Goal: Task Accomplishment & Management: Use online tool/utility

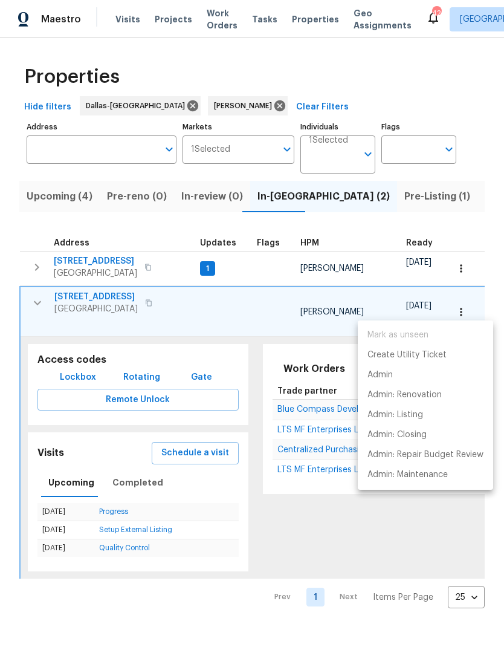
click at [306, 526] on div at bounding box center [252, 323] width 504 height 647
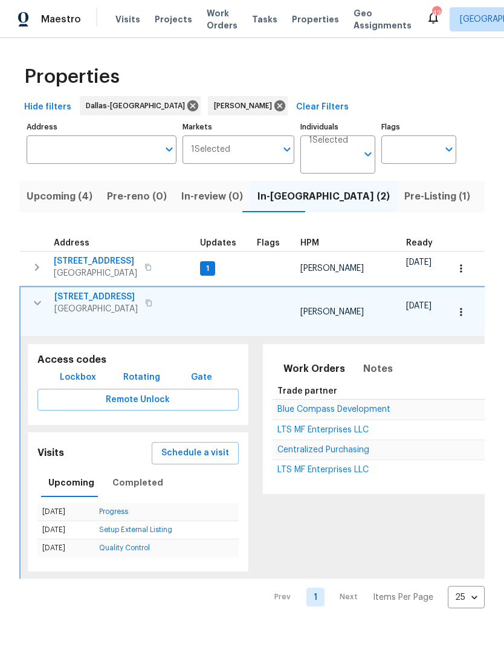
click at [36, 266] on icon "button" at bounding box center [37, 267] width 4 height 7
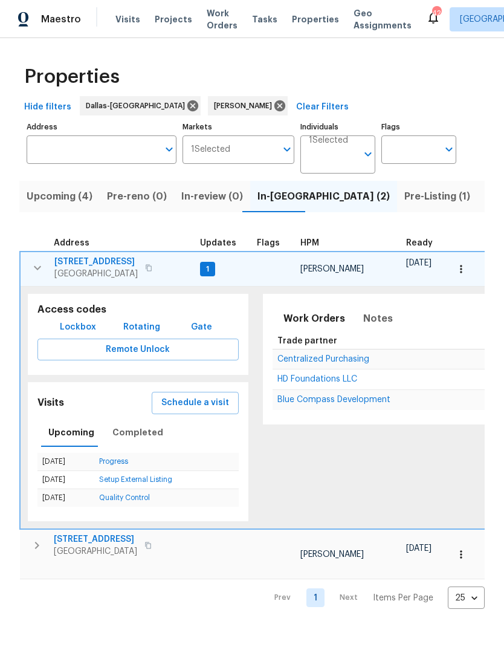
click at [464, 265] on icon "button" at bounding box center [461, 269] width 12 height 12
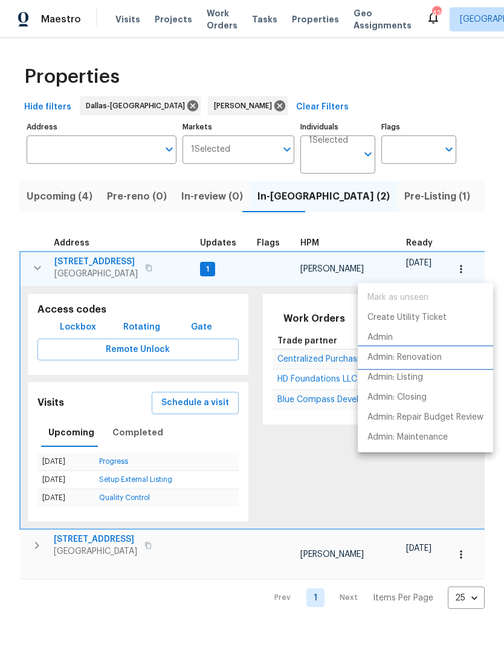
click at [430, 360] on p "Admin: Renovation" at bounding box center [405, 357] width 74 height 13
click at [360, 206] on div at bounding box center [252, 323] width 504 height 647
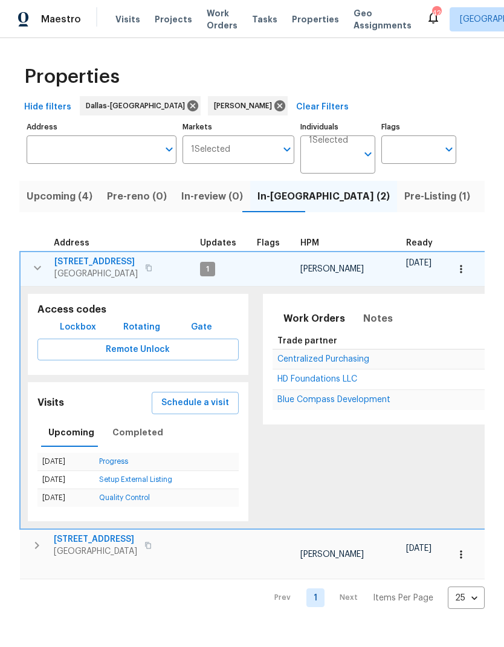
click at [404, 193] on span "Pre-Listing (1)" at bounding box center [437, 196] width 66 height 17
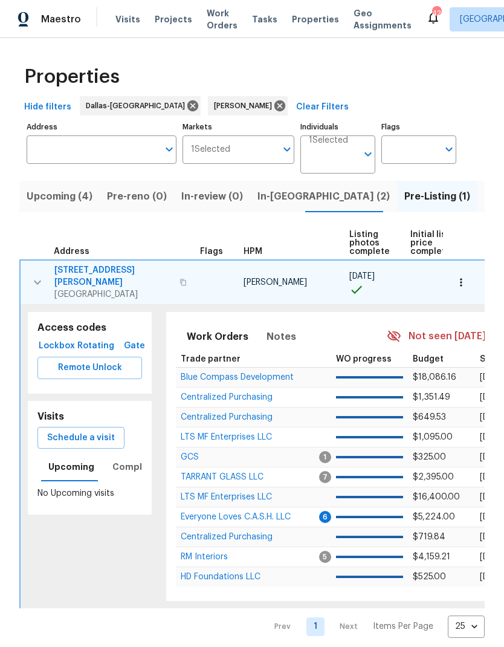
click at [76, 270] on span "[STREET_ADDRESS][PERSON_NAME]" at bounding box center [113, 276] width 118 height 24
click at [38, 275] on icon "button" at bounding box center [37, 282] width 15 height 15
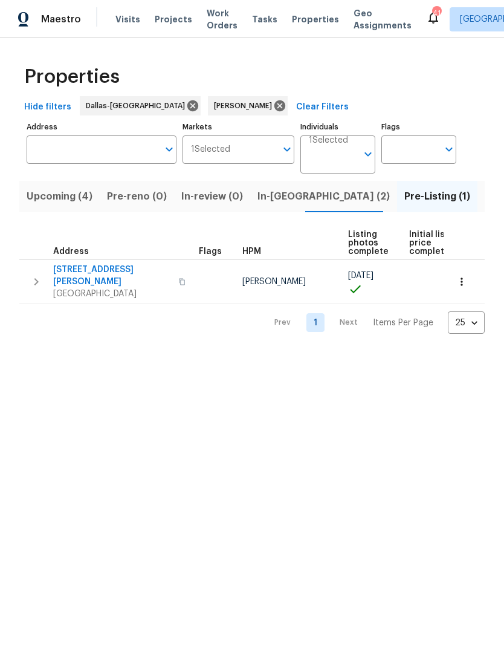
click at [279, 195] on span "In-reno (2)" at bounding box center [324, 196] width 132 height 17
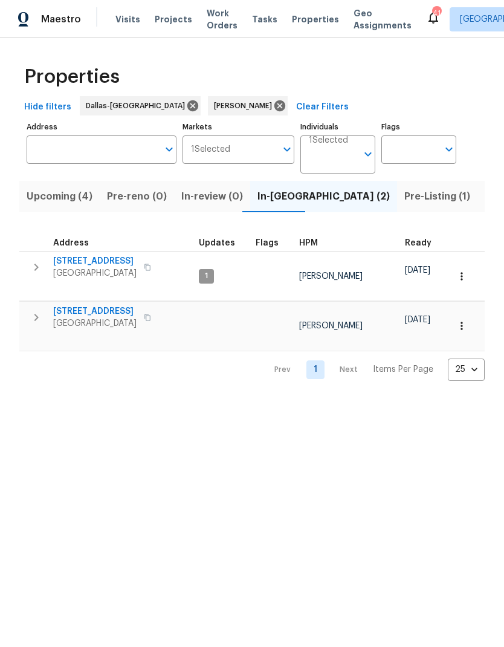
click at [34, 270] on icon "button" at bounding box center [36, 267] width 15 height 15
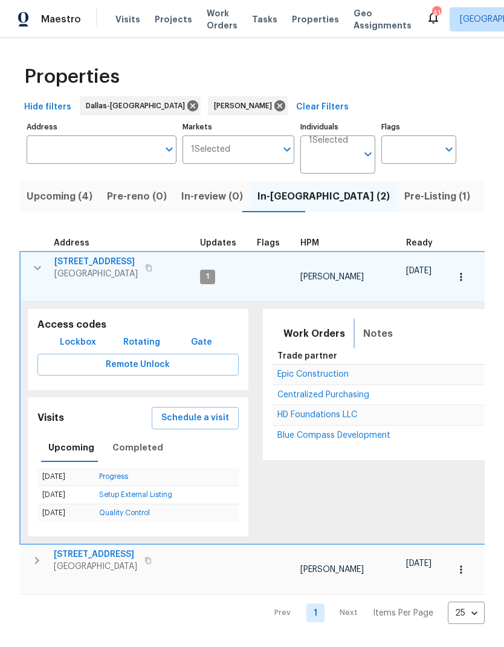
click at [371, 325] on span "Notes" at bounding box center [378, 333] width 30 height 17
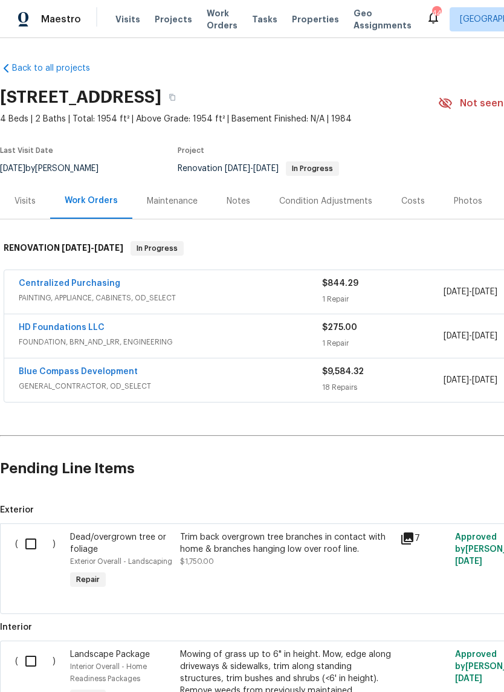
click at [44, 325] on link "HD Foundations LLC" at bounding box center [62, 327] width 86 height 8
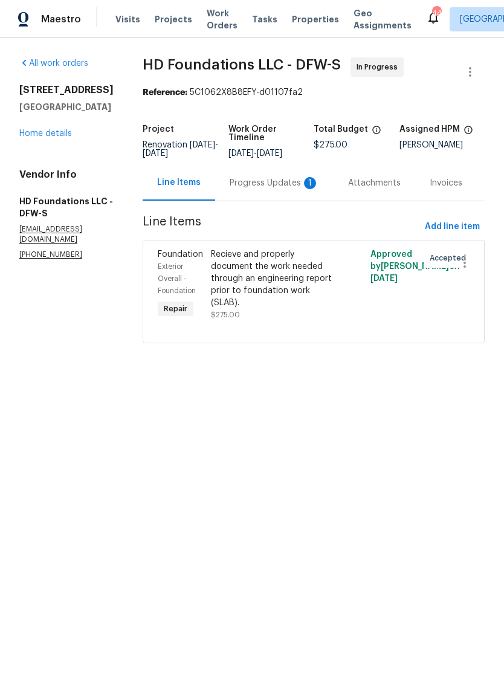
click at [267, 189] on div "Progress Updates 1" at bounding box center [274, 183] width 89 height 12
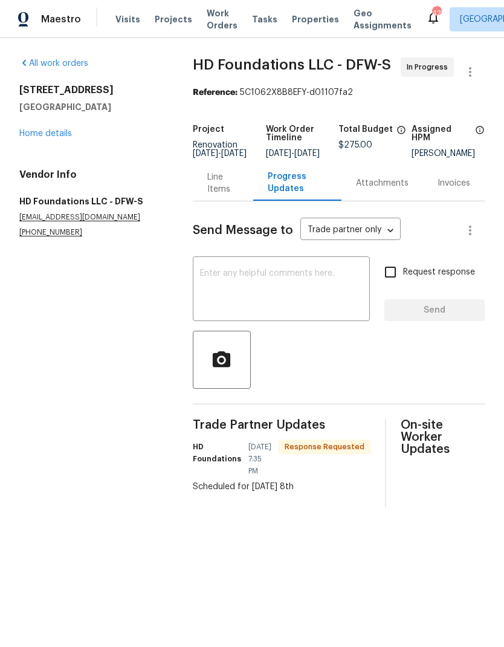
click at [42, 132] on link "Home details" at bounding box center [45, 133] width 53 height 8
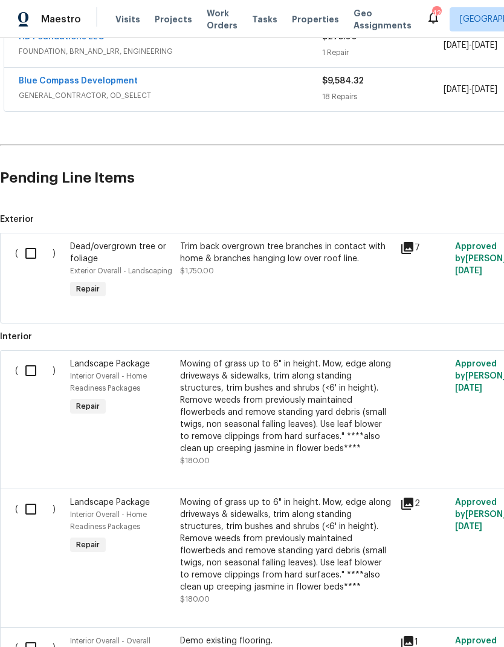
scroll to position [288, 0]
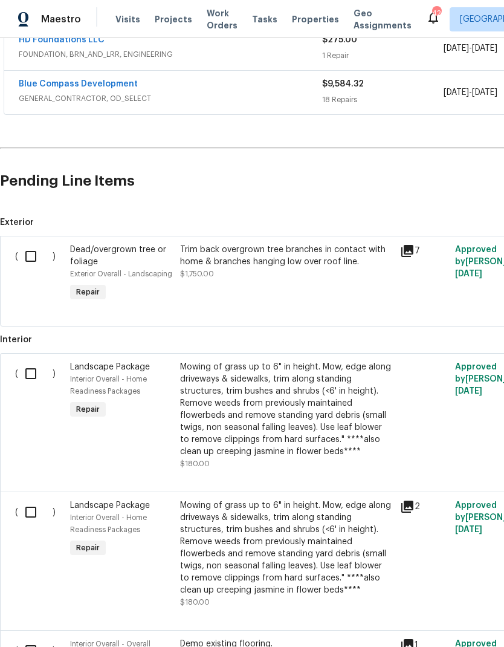
click at [27, 245] on input "checkbox" at bounding box center [35, 256] width 34 height 25
checkbox input "true"
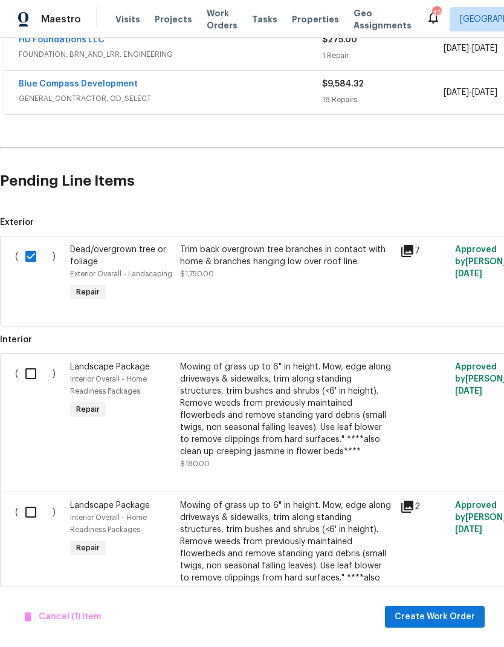
click at [32, 375] on input "checkbox" at bounding box center [35, 373] width 34 height 25
checkbox input "true"
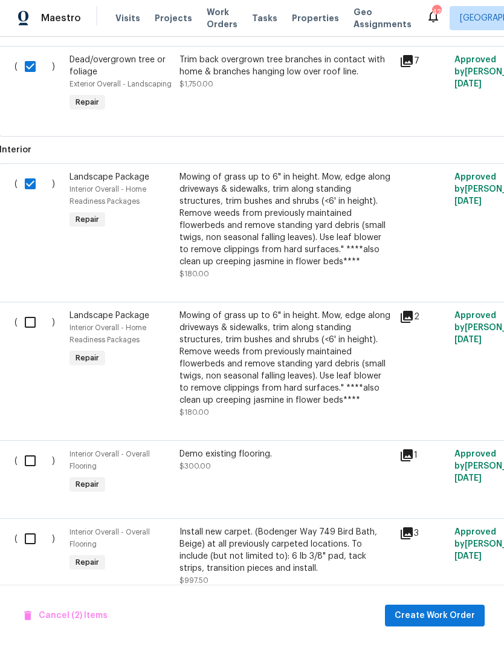
scroll to position [0, 0]
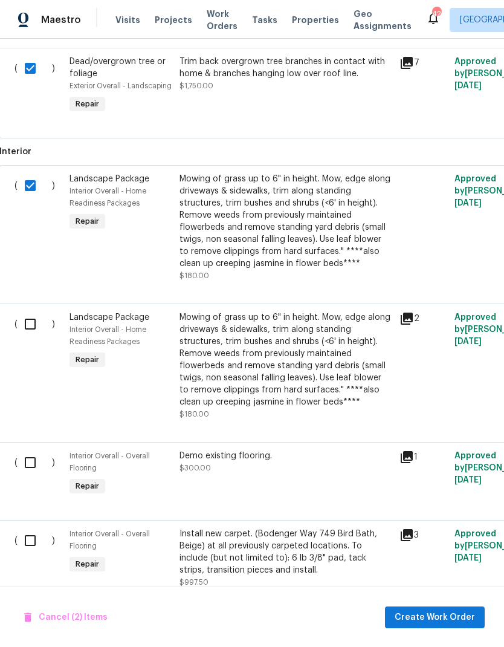
click at [446, 615] on span "Create Work Order" at bounding box center [435, 616] width 80 height 15
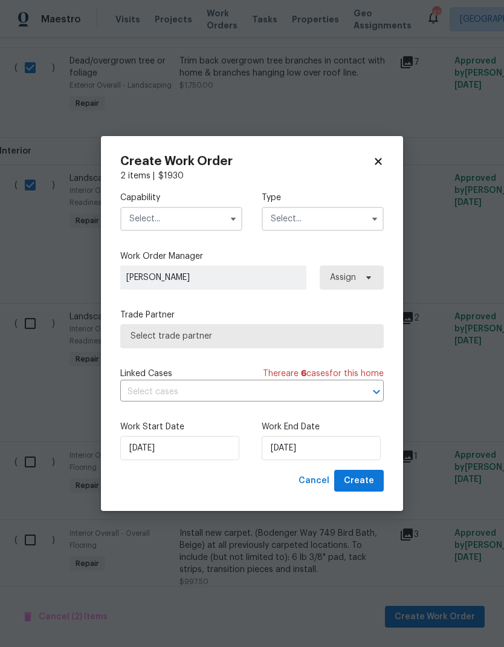
click at [182, 225] on input "text" at bounding box center [181, 219] width 122 height 24
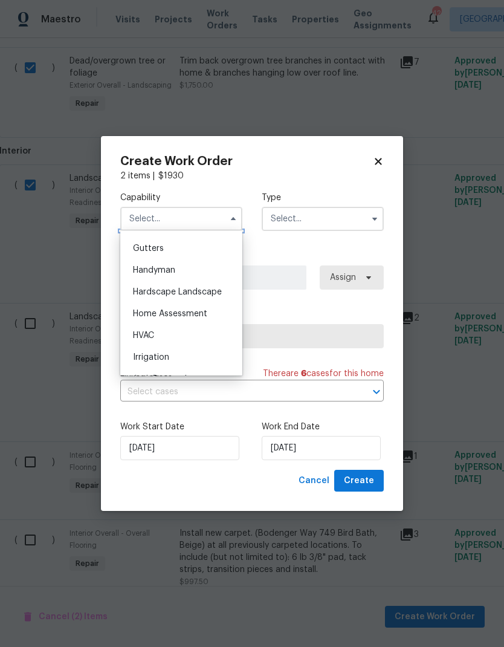
scroll to position [644, 0]
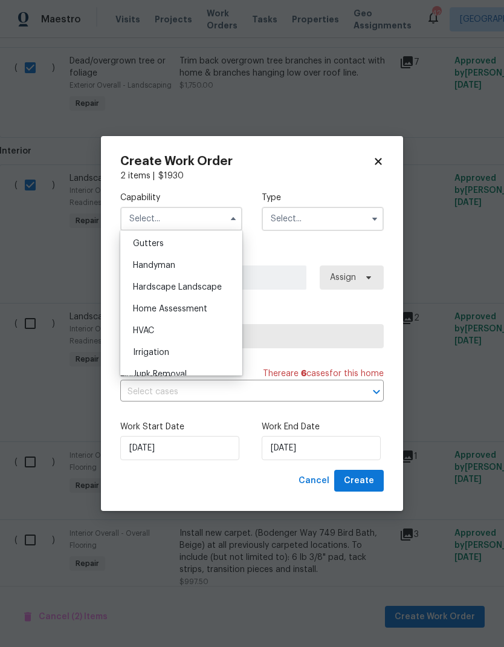
click at [206, 287] on span "Hardscape Landscape" at bounding box center [177, 287] width 89 height 8
type input "Hardscape Landscape"
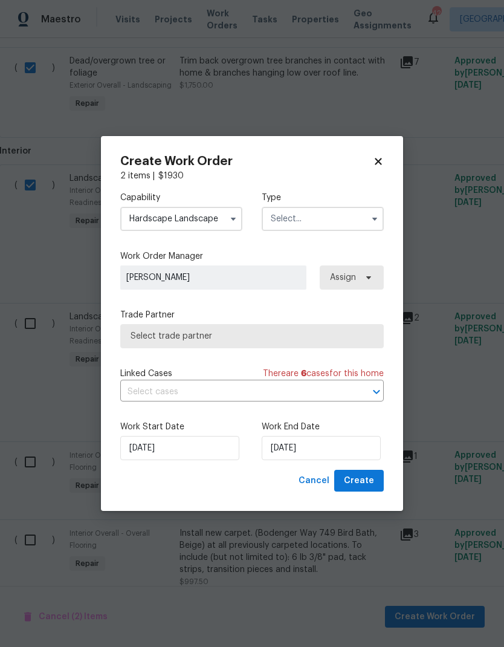
click at [341, 219] on input "text" at bounding box center [323, 219] width 122 height 24
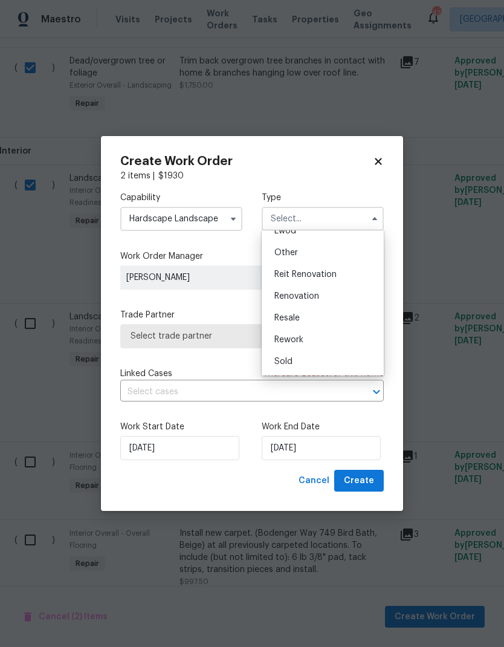
scroll to position [144, 0]
click at [322, 299] on div "Renovation" at bounding box center [323, 296] width 116 height 22
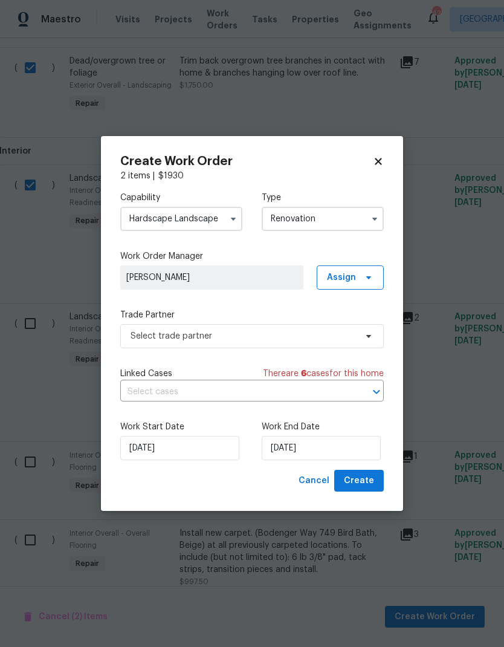
type input "Renovation"
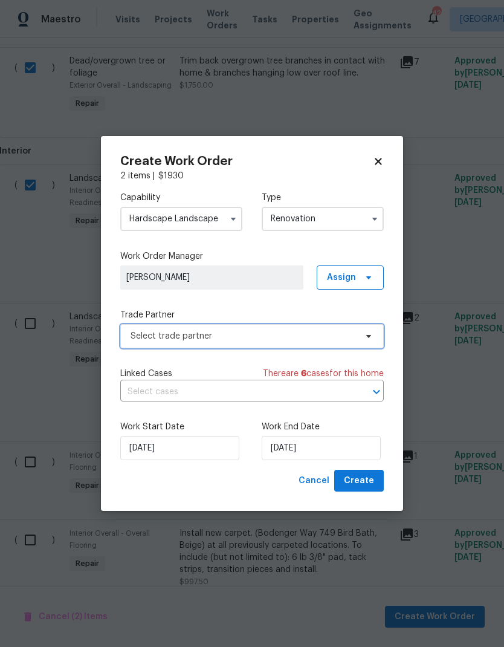
click at [330, 337] on span "Select trade partner" at bounding box center [244, 336] width 226 height 12
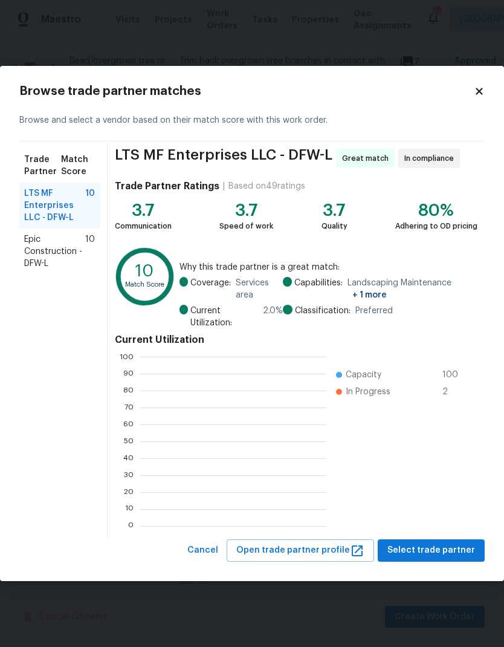
scroll to position [169, 187]
click at [58, 247] on span "Epic Construction - DFW-L" at bounding box center [54, 251] width 61 height 36
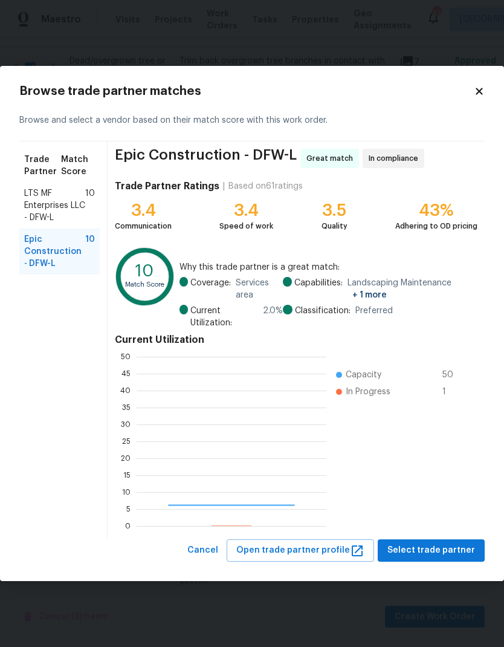
scroll to position [169, 190]
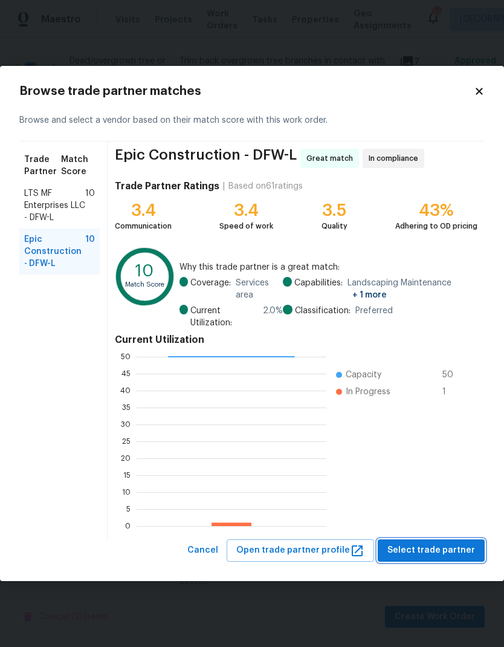
click at [460, 553] on span "Select trade partner" at bounding box center [432, 550] width 88 height 15
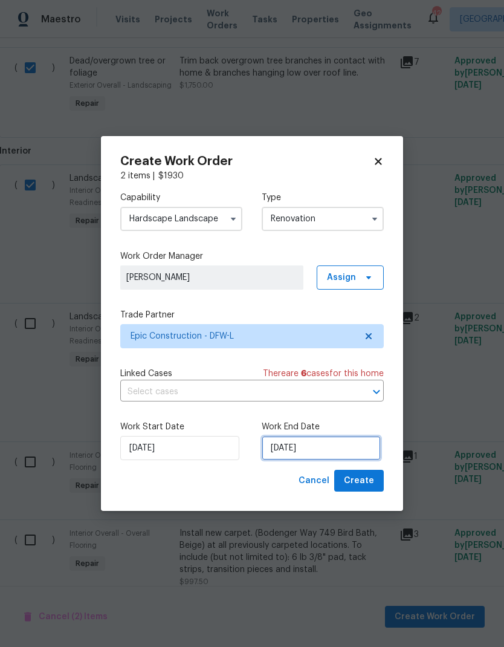
click at [319, 450] on input "10/9/2025" at bounding box center [321, 448] width 119 height 24
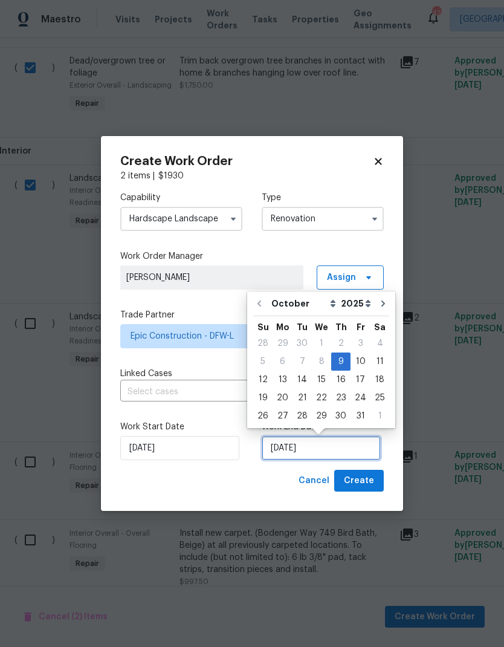
scroll to position [9, 0]
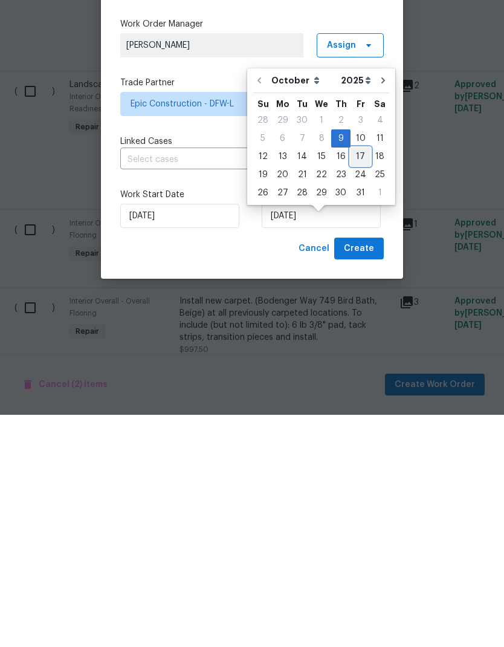
click at [361, 380] on div "17" at bounding box center [361, 388] width 20 height 17
type input "10/17/2025"
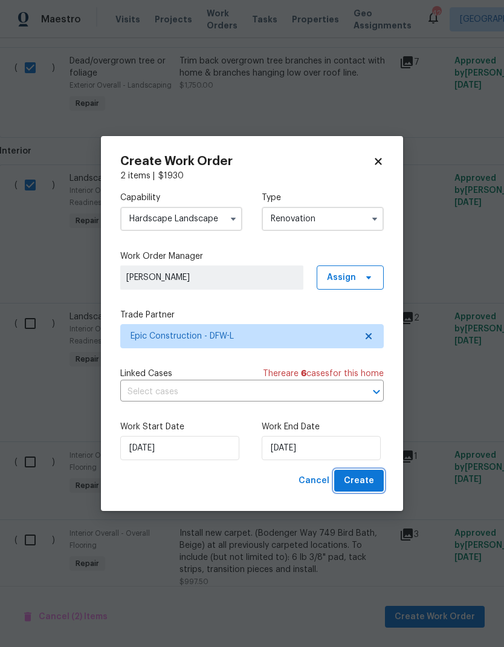
click at [366, 482] on span "Create" at bounding box center [359, 480] width 30 height 15
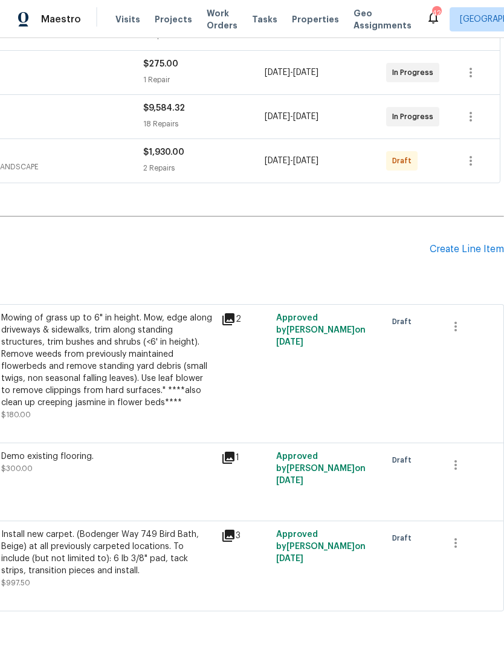
scroll to position [264, 179]
click at [459, 327] on icon "button" at bounding box center [456, 326] width 15 height 15
click at [466, 327] on li "Cancel" at bounding box center [464, 326] width 47 height 20
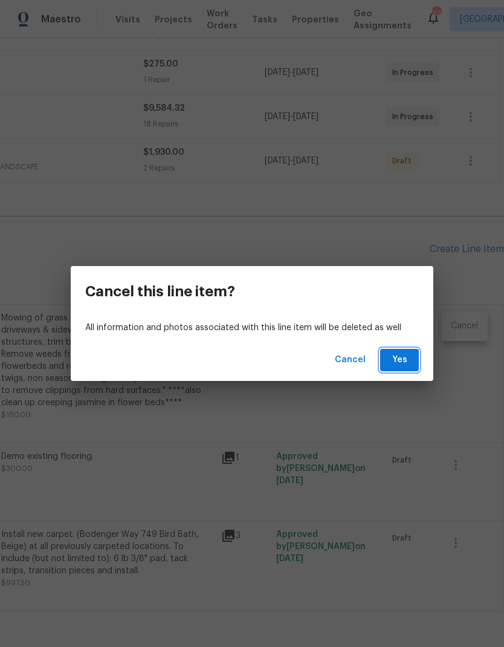
click at [400, 359] on span "Yes" at bounding box center [399, 359] width 19 height 15
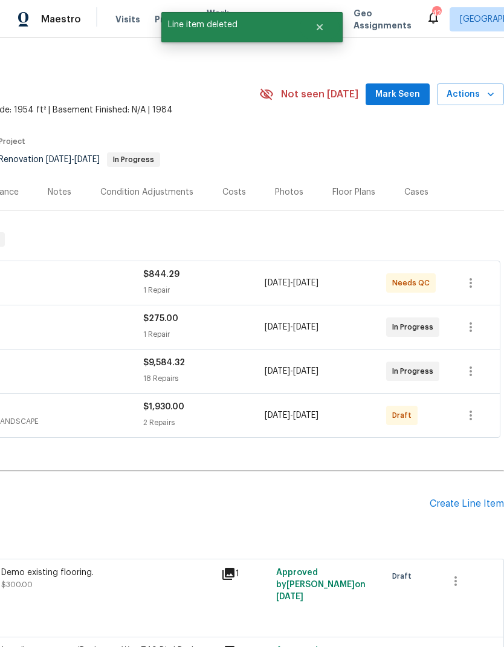
scroll to position [9, 179]
click at [471, 417] on icon "button" at bounding box center [471, 416] width 2 height 10
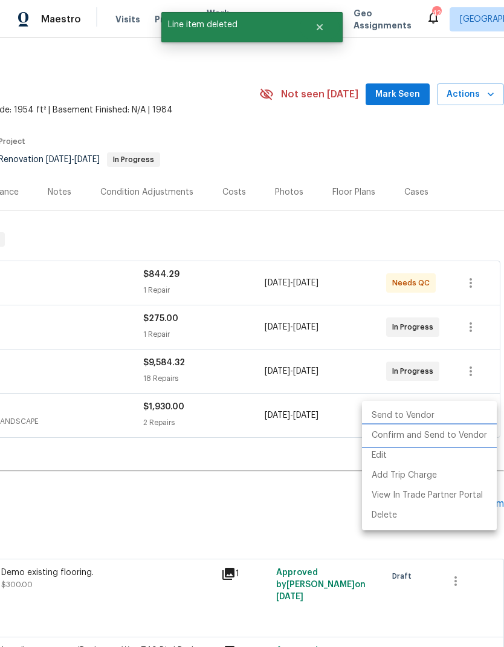
click at [451, 437] on li "Confirm and Send to Vendor" at bounding box center [429, 436] width 135 height 20
click at [302, 533] on div at bounding box center [252, 323] width 504 height 647
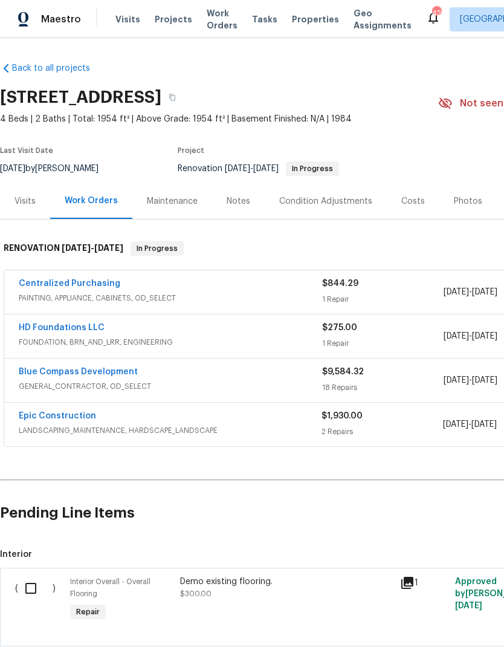
scroll to position [0, 0]
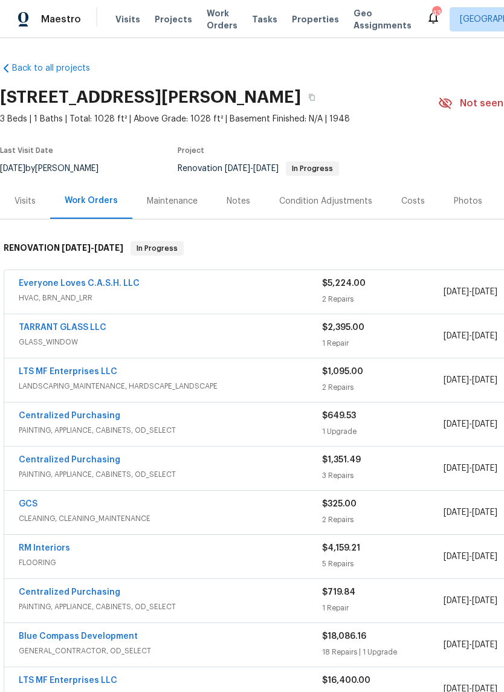
click at [75, 280] on link "Everyone Loves C.A.S.H. LLC" at bounding box center [79, 283] width 121 height 8
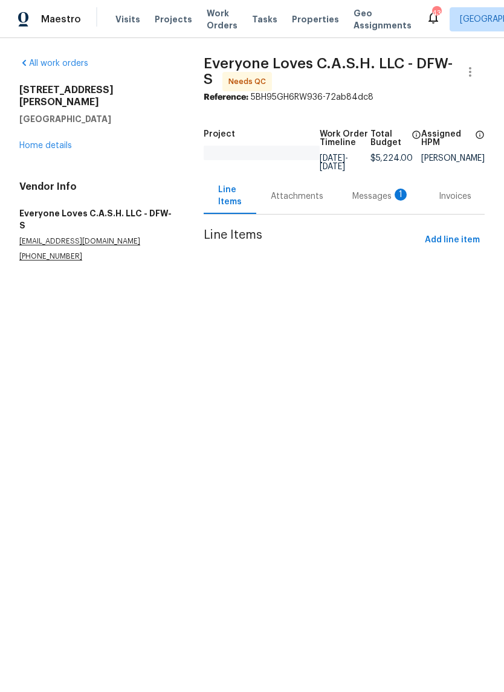
click at [381, 194] on div "Messages 1" at bounding box center [380, 196] width 57 height 12
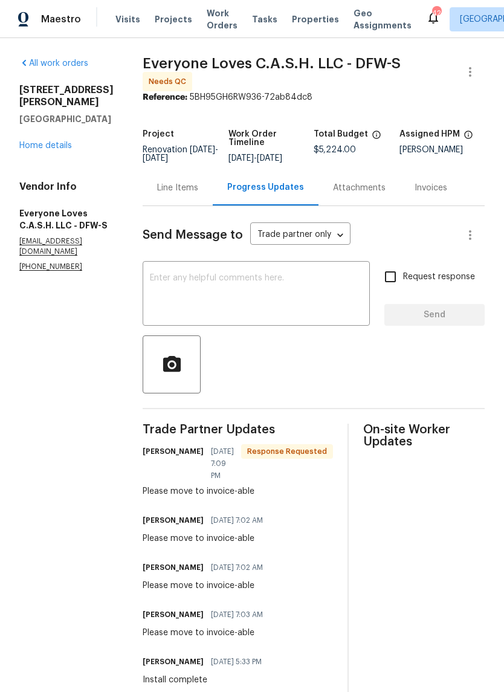
click at [198, 194] on div "Line Items" at bounding box center [177, 188] width 41 height 12
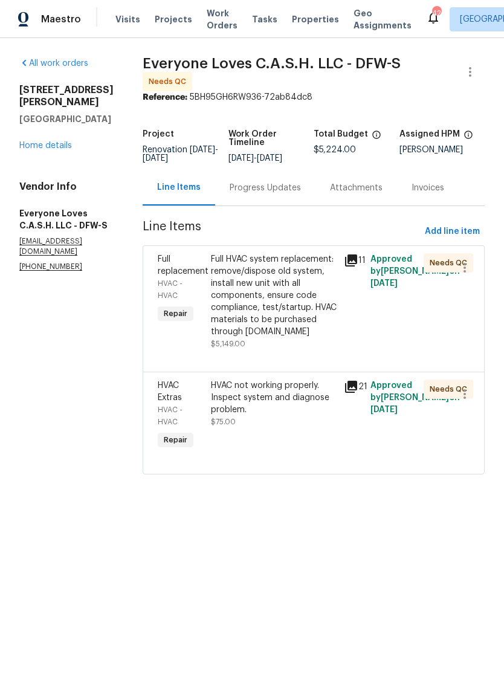
click at [279, 310] on div "Full HVAC system replacement: remove/dispose old system, install new unit with …" at bounding box center [274, 295] width 126 height 85
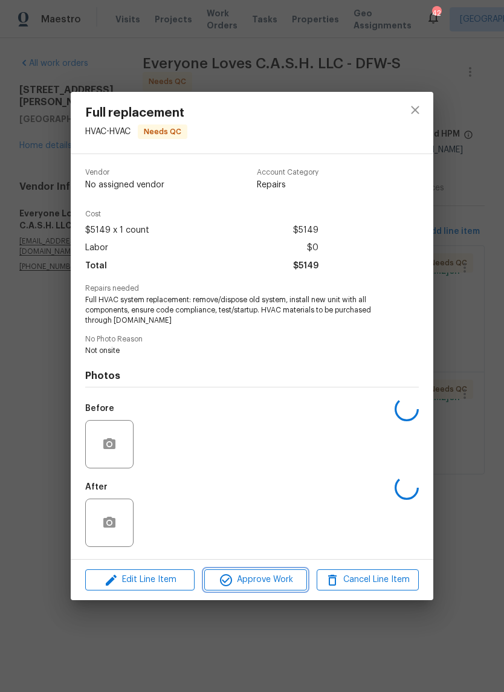
click at [262, 581] on span "Approve Work" at bounding box center [255, 580] width 95 height 15
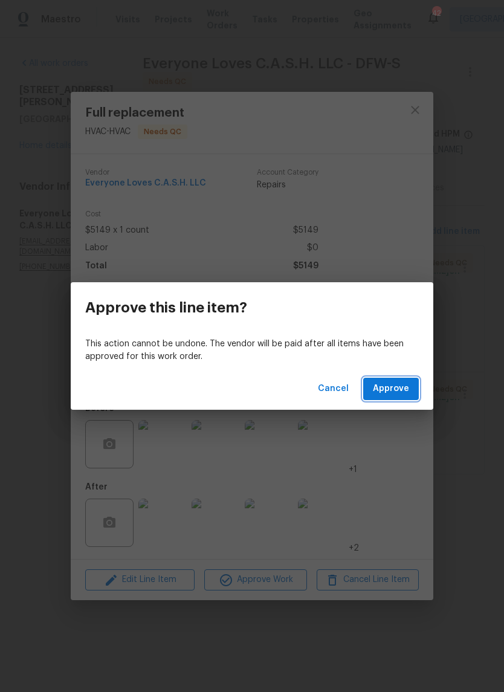
click at [398, 381] on span "Approve" at bounding box center [391, 388] width 36 height 15
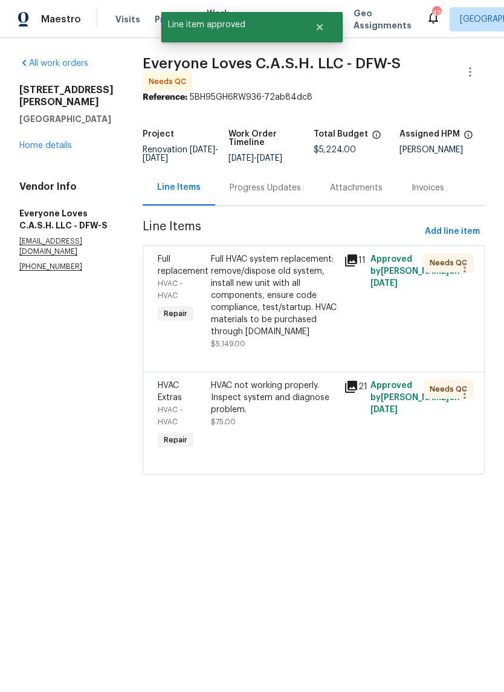
click at [308, 416] on div "HVAC not working properly. Inspect system and diagnose problem." at bounding box center [274, 398] width 126 height 36
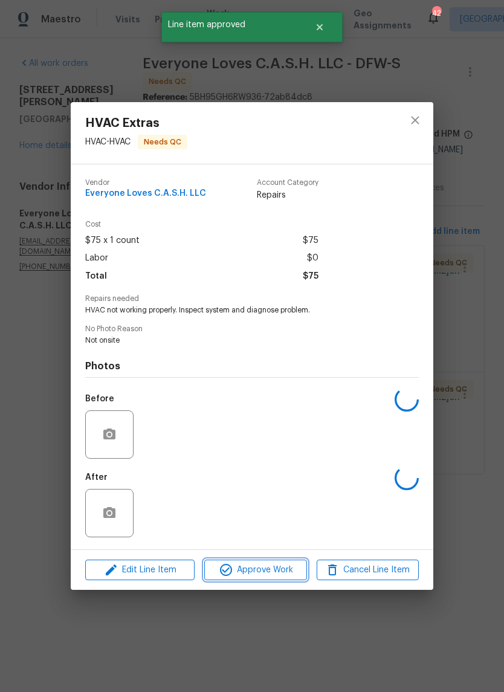
click at [264, 564] on button "Approve Work" at bounding box center [255, 570] width 102 height 21
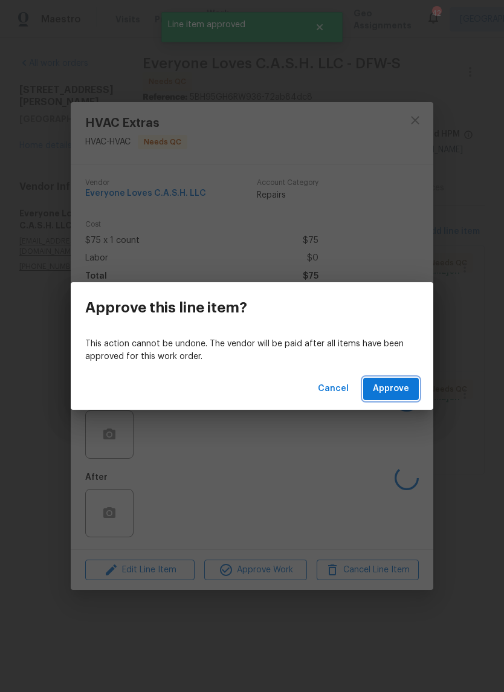
click at [390, 385] on span "Approve" at bounding box center [391, 388] width 36 height 15
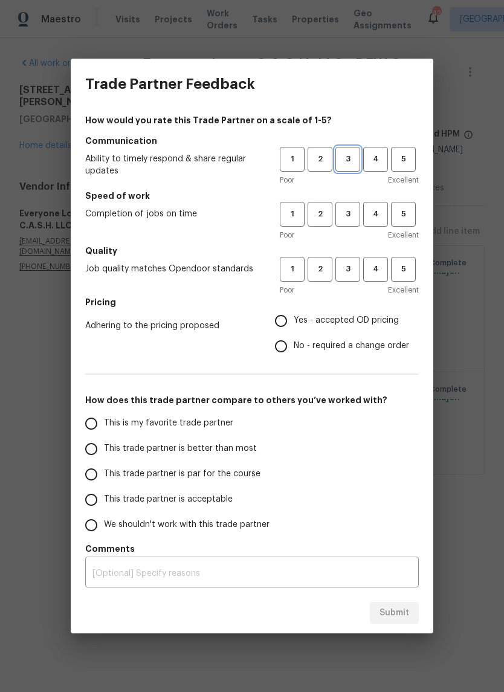
click at [355, 163] on span "3" at bounding box center [348, 159] width 22 height 14
click at [357, 215] on span "3" at bounding box center [348, 214] width 22 height 14
click at [354, 269] on span "3" at bounding box center [348, 269] width 22 height 14
click at [287, 319] on input "Yes - accepted OD pricing" at bounding box center [280, 320] width 25 height 25
radio input "true"
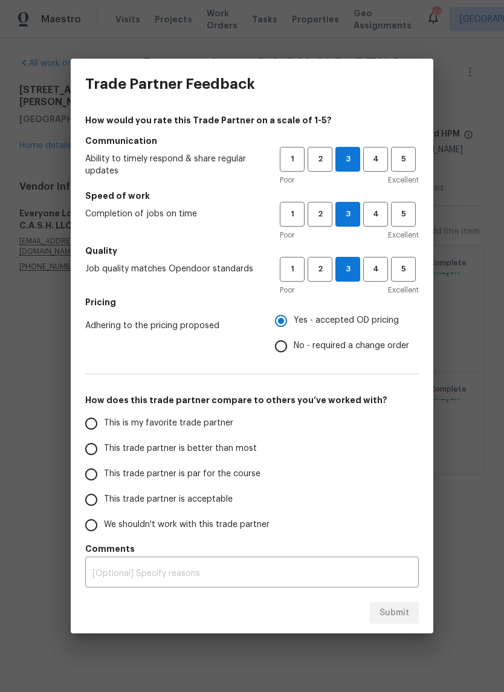
click at [91, 473] on input "This trade partner is par for the course" at bounding box center [91, 474] width 25 height 25
click at [395, 611] on span "Submit" at bounding box center [395, 613] width 30 height 15
radio input "true"
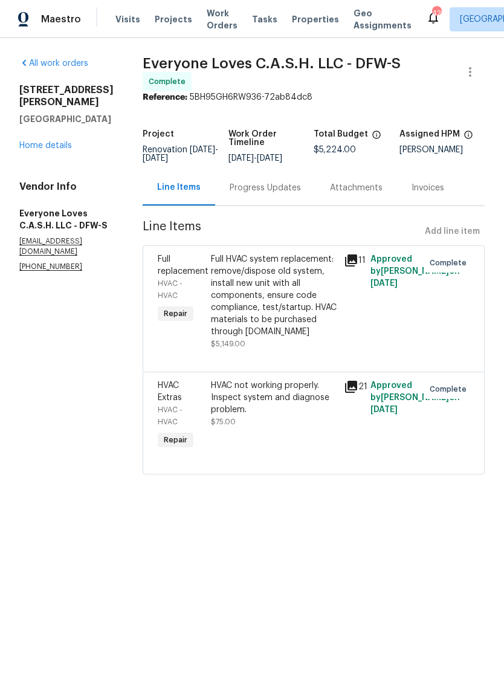
click at [47, 141] on link "Home details" at bounding box center [45, 145] width 53 height 8
